Goal: Transaction & Acquisition: Obtain resource

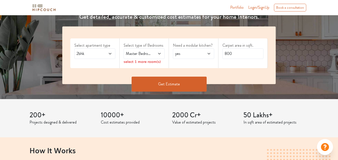
scroll to position [50, 0]
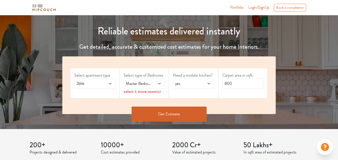
click at [108, 84] on span at bounding box center [107, 84] width 9 height 6
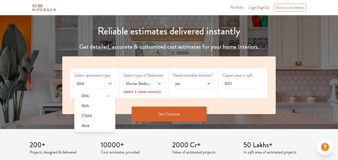
click at [229, 101] on div "Select apartment type 2bhk 2bhk 3bhk 3.5bhk 4bhk Select type of Bedrooms Master…" at bounding box center [168, 86] width 213 height 58
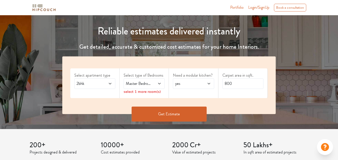
click at [188, 111] on button "Get Estimate" at bounding box center [169, 114] width 75 height 15
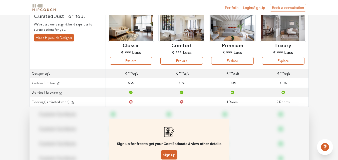
scroll to position [50, 0]
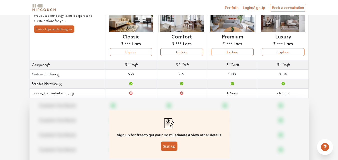
click at [171, 145] on button "Sign up" at bounding box center [169, 146] width 17 height 9
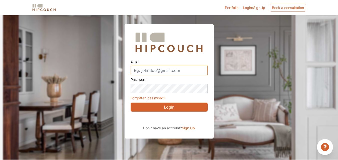
click at [180, 74] on input "Email" at bounding box center [169, 71] width 77 height 10
type input "[EMAIL_ADDRESS][DOMAIN_NAME]"
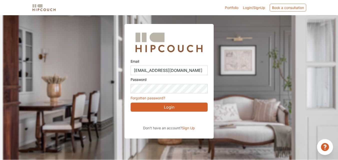
click at [177, 106] on button "Login" at bounding box center [169, 107] width 77 height 9
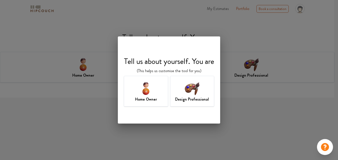
click at [158, 98] on div "Home Owner" at bounding box center [146, 91] width 44 height 31
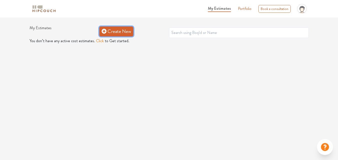
click at [108, 33] on link "Create New" at bounding box center [116, 32] width 34 height 10
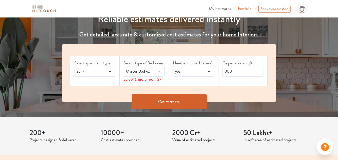
scroll to position [75, 0]
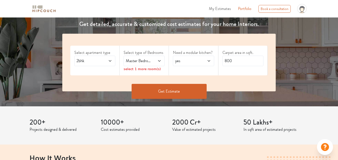
click at [143, 63] on span "Master Bedroom" at bounding box center [139, 61] width 28 height 6
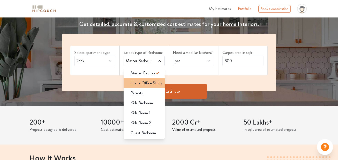
click at [149, 82] on span "Home Office Study" at bounding box center [147, 83] width 32 height 6
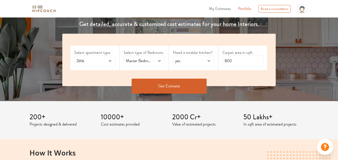
click at [153, 63] on span at bounding box center [156, 61] width 9 height 6
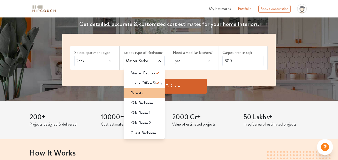
click at [155, 95] on div "Parents" at bounding box center [146, 93] width 38 height 6
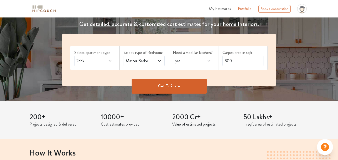
click at [171, 86] on button "Get Estimate" at bounding box center [169, 86] width 75 height 15
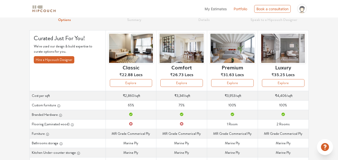
scroll to position [50, 0]
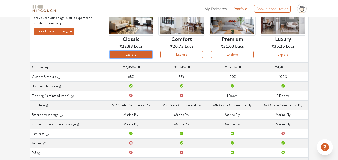
click at [127, 52] on button "Explore" at bounding box center [131, 55] width 43 height 8
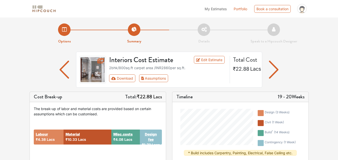
click at [276, 68] on img "button" at bounding box center [274, 70] width 10 height 18
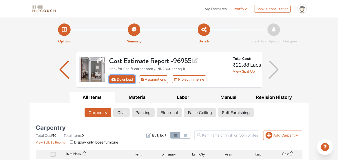
click at [116, 79] on button "Download" at bounding box center [122, 80] width 26 height 8
click at [128, 80] on button "Download" at bounding box center [122, 80] width 26 height 8
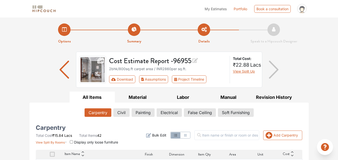
click at [168, 21] on div "Options Summary Details Speak to a Hipcouch Designer" at bounding box center [169, 31] width 285 height 27
click at [162, 80] on button "Assumptions" at bounding box center [153, 80] width 29 height 8
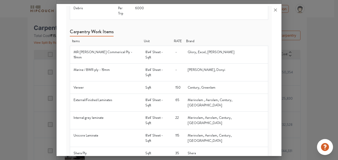
scroll to position [200, 0]
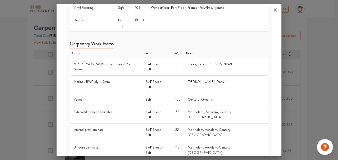
click at [277, 8] on icon at bounding box center [275, 10] width 8 height 8
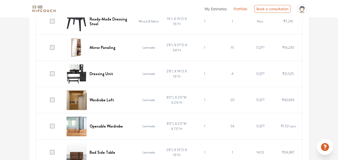
scroll to position [600, 0]
